Goal: Check status: Check status

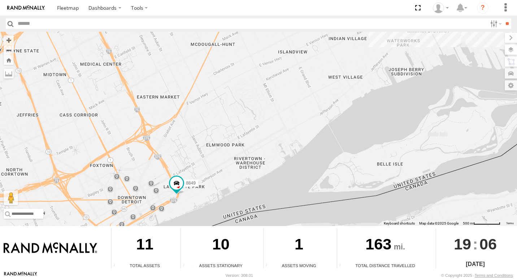
drag, startPoint x: 241, startPoint y: 183, endPoint x: 216, endPoint y: 156, distance: 36.5
click at [216, 156] on div "8849 8846 8851" at bounding box center [258, 129] width 517 height 194
